Goal: Task Accomplishment & Management: Manage account settings

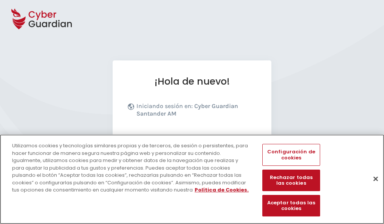
scroll to position [93, 0]
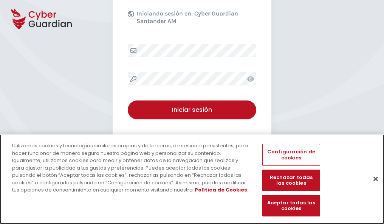
click at [372, 187] on button "Cerrar" at bounding box center [375, 178] width 17 height 17
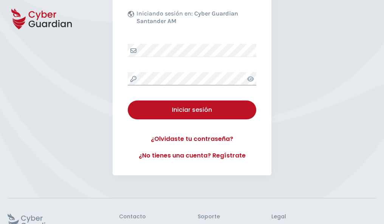
scroll to position [147, 0]
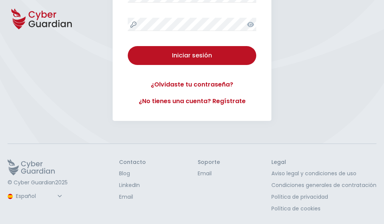
click at [128, 46] on button "Iniciar sesión" at bounding box center [192, 55] width 128 height 19
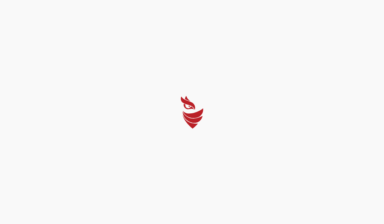
scroll to position [0, 0]
select select "Português (BR)"
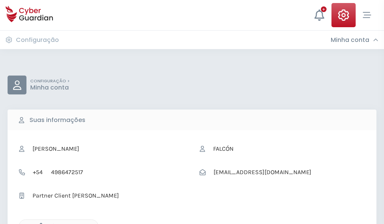
click at [39, 223] on icon "button" at bounding box center [39, 226] width 6 height 6
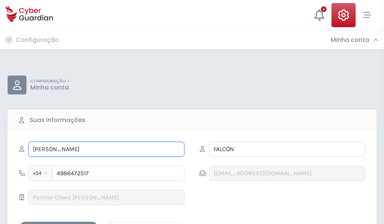
click at [106, 149] on input "FELIX" at bounding box center [106, 149] width 156 height 15
type input "F"
type input "Lucas"
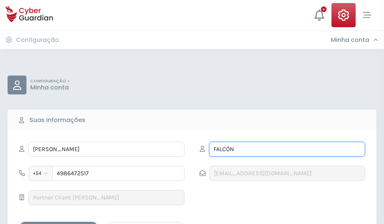
click at [287, 149] on input "FALCÓN" at bounding box center [287, 149] width 156 height 15
type input "F"
type input "Fortuny"
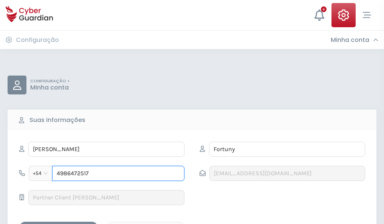
click at [118, 173] on input "4986472517" at bounding box center [118, 173] width 132 height 15
type input "4"
type input "4986504514"
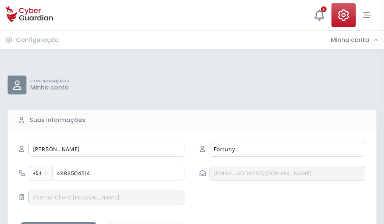
click at [59, 224] on div "Salvar alterações" at bounding box center [59, 228] width 68 height 9
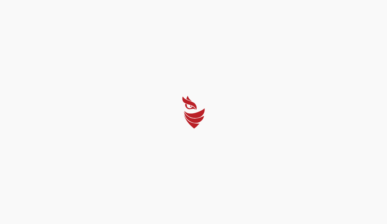
select select "Português (BR)"
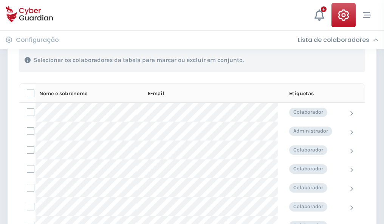
scroll to position [323, 0]
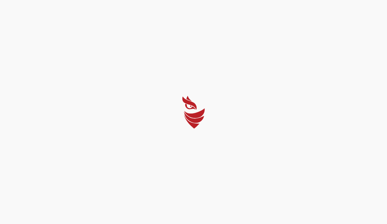
select select "Português (BR)"
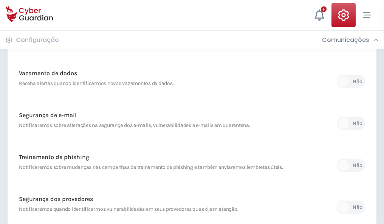
scroll to position [398, 0]
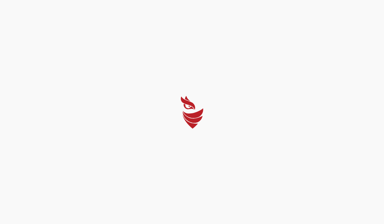
select select "Português (BR)"
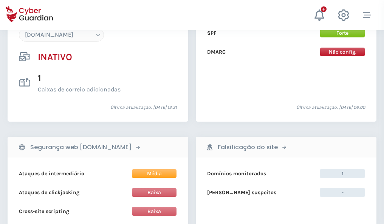
scroll to position [711, 0]
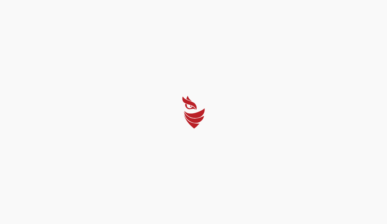
select select "Português (BR)"
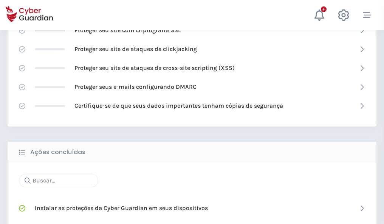
scroll to position [503, 0]
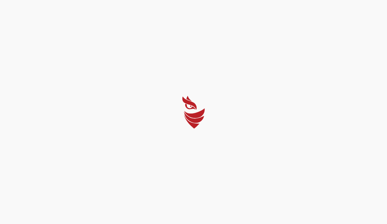
select select "Português (BR)"
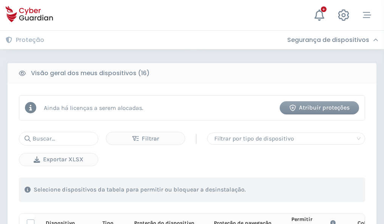
scroll to position [667, 0]
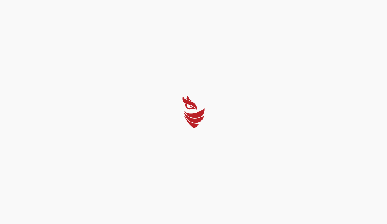
select select "Português (BR)"
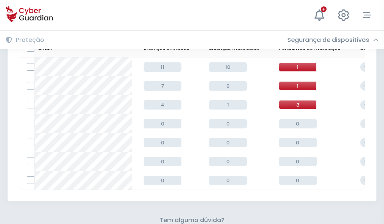
scroll to position [332, 0]
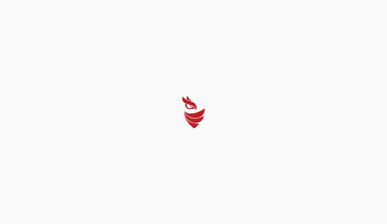
select select "Português (BR)"
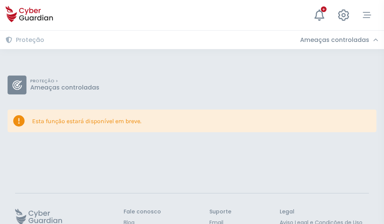
scroll to position [49, 0]
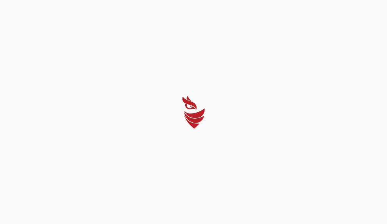
select select "Português (BR)"
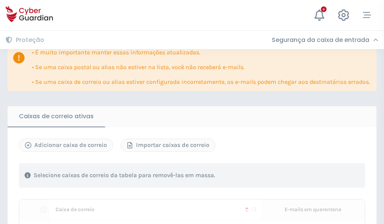
scroll to position [444, 0]
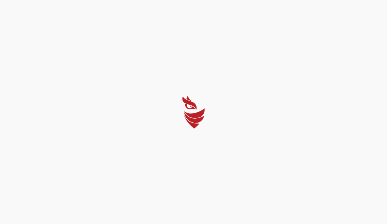
select select "Português (BR)"
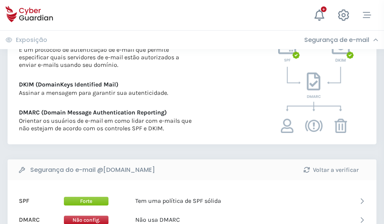
scroll to position [408, 0]
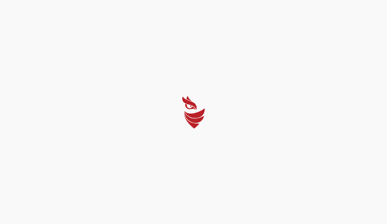
select select "Português (BR)"
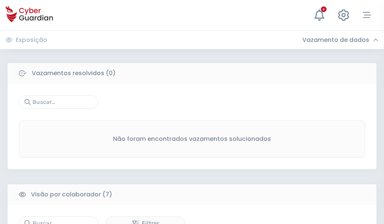
scroll to position [625, 0]
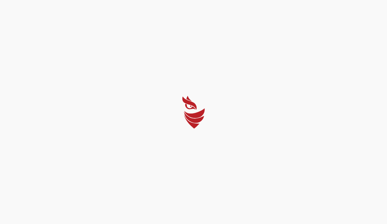
select select "Português (BR)"
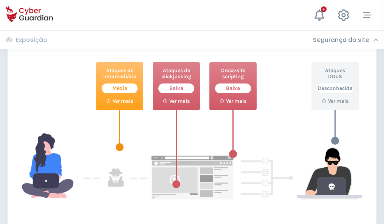
scroll to position [411, 0]
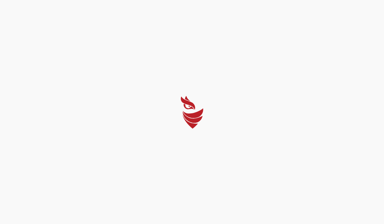
select select "Português (BR)"
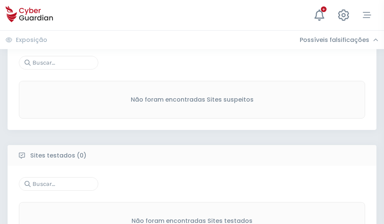
scroll to position [395, 0]
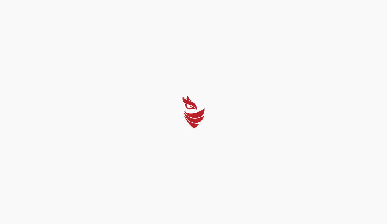
select select "Português (BR)"
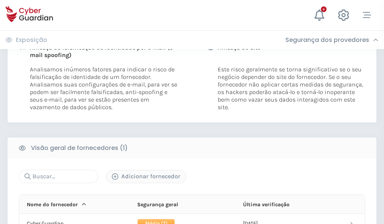
scroll to position [385, 0]
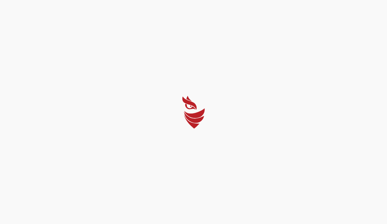
select select "Português (BR)"
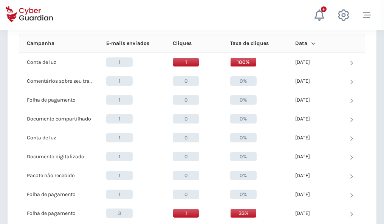
scroll to position [677, 0]
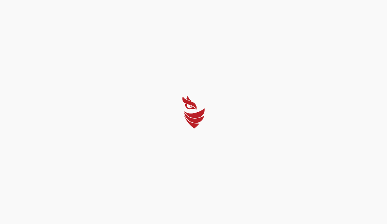
select select "Português (BR)"
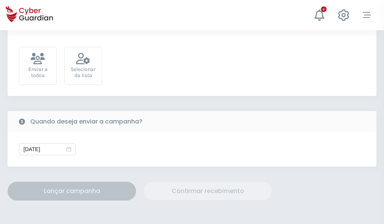
scroll to position [276, 0]
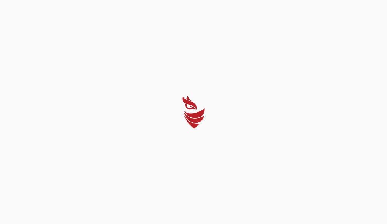
select select "Português (BR)"
